Goal: Check status

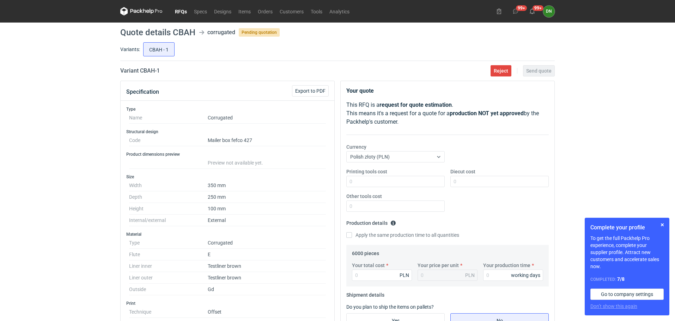
click at [181, 13] on link "RFQs" at bounding box center [180, 11] width 19 height 8
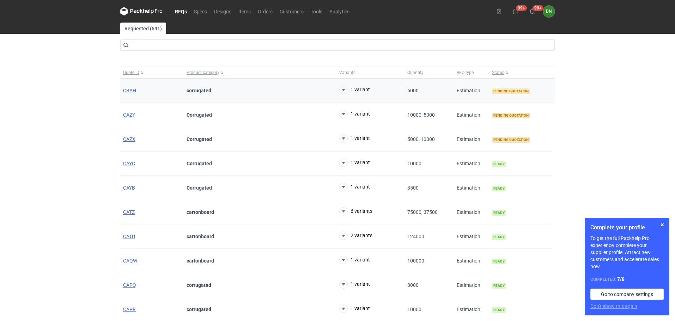
click at [127, 91] on span "CBAH" at bounding box center [129, 91] width 13 height 6
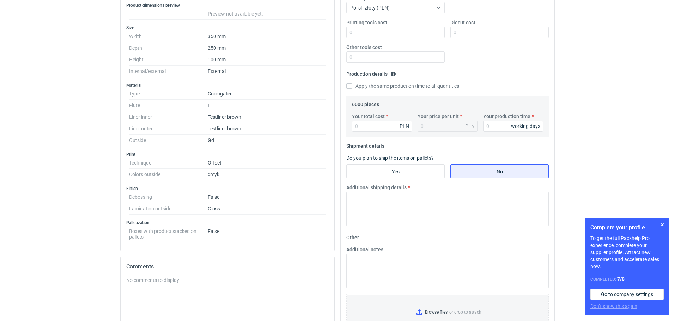
scroll to position [42, 0]
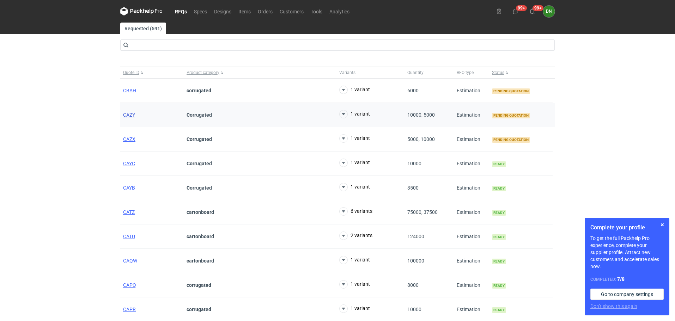
click at [128, 116] on span "CAZY" at bounding box center [129, 115] width 12 height 6
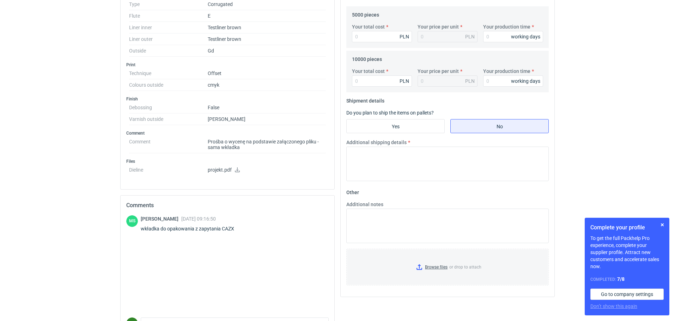
scroll to position [247, 0]
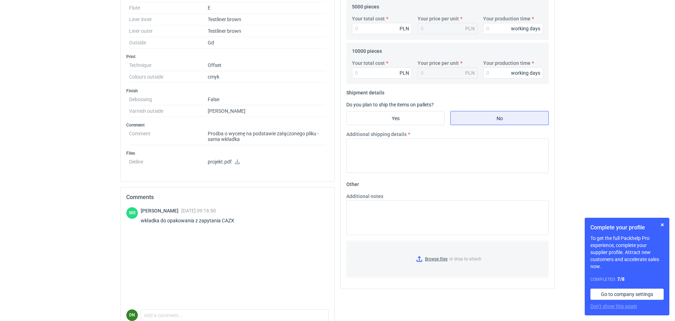
click at [236, 162] on icon at bounding box center [237, 161] width 5 height 5
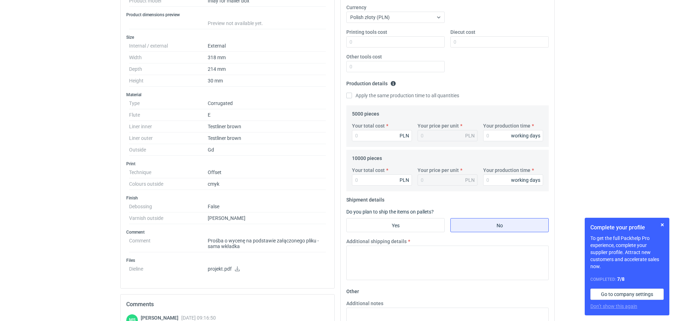
scroll to position [71, 0]
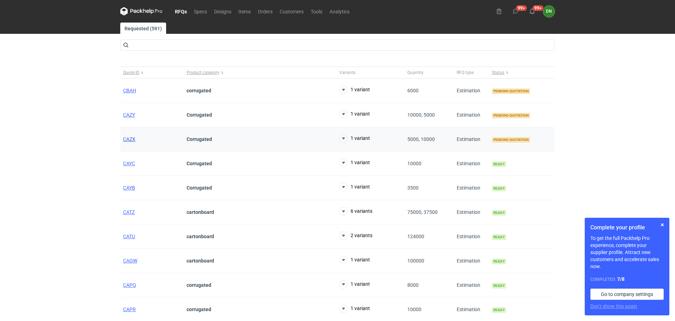
click at [131, 139] on span "CAZX" at bounding box center [129, 140] width 12 height 6
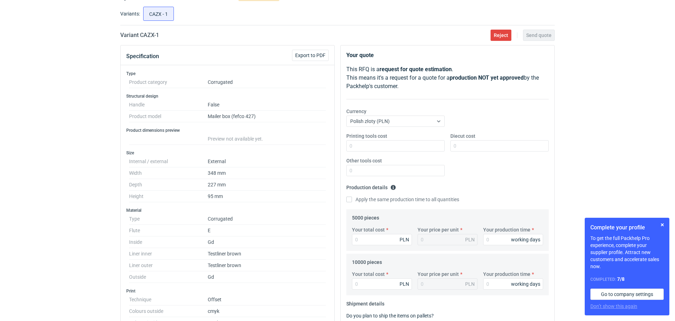
scroll to position [35, 0]
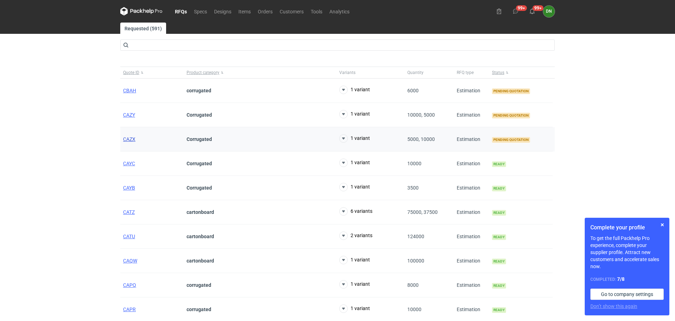
click at [129, 139] on span "CAZX" at bounding box center [129, 140] width 12 height 6
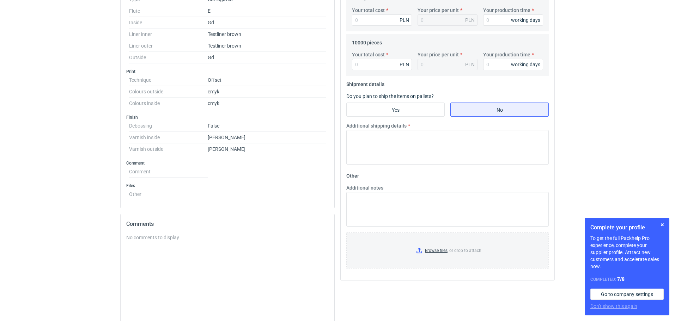
scroll to position [318, 0]
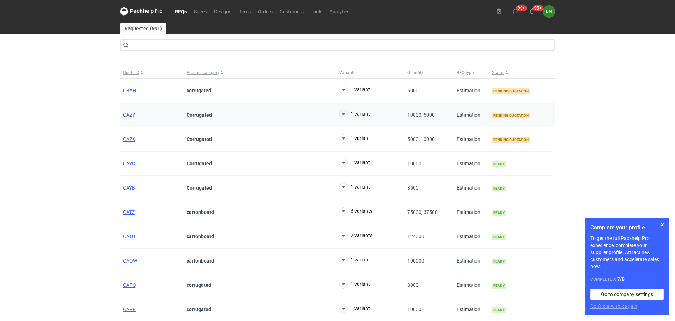
click at [130, 113] on span "CAZY" at bounding box center [129, 115] width 12 height 6
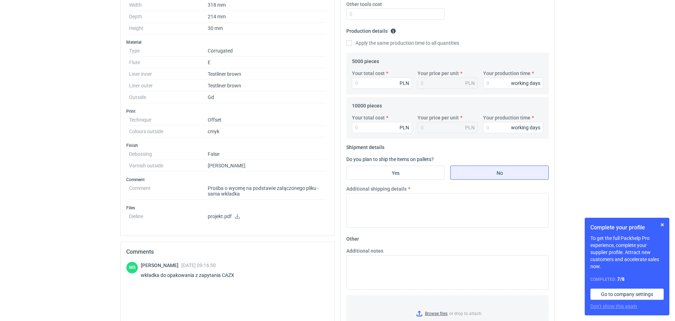
scroll to position [247, 0]
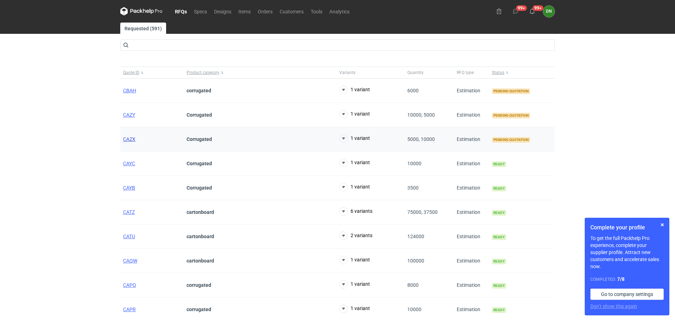
click at [129, 139] on span "CAZX" at bounding box center [129, 140] width 12 height 6
click at [131, 114] on span "CAZY" at bounding box center [129, 115] width 12 height 6
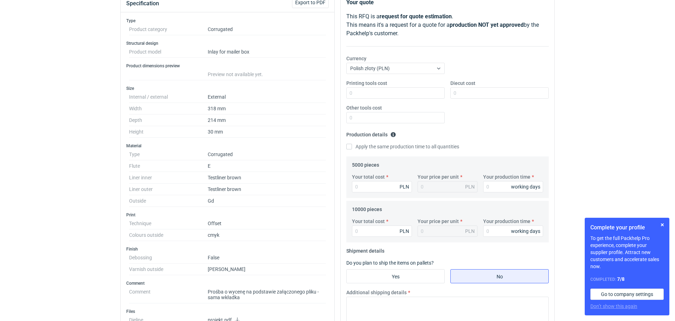
scroll to position [141, 0]
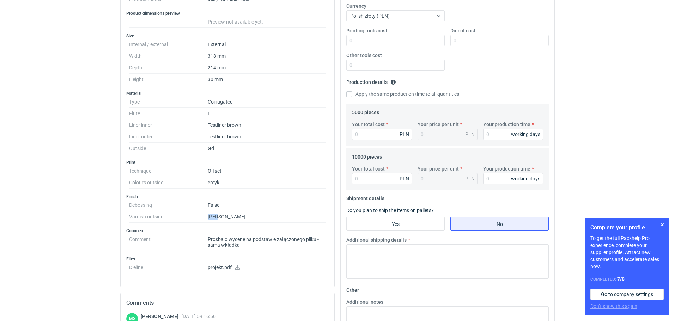
drag, startPoint x: 225, startPoint y: 218, endPoint x: 208, endPoint y: 215, distance: 17.2
click at [208, 215] on dd "[PERSON_NAME]" at bounding box center [267, 217] width 118 height 12
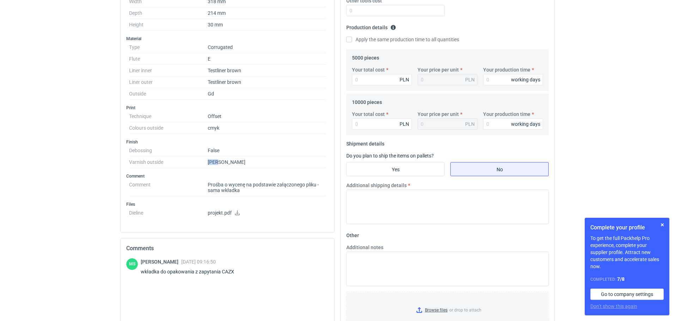
scroll to position [212, 0]
